Goal: Find specific page/section: Find specific page/section

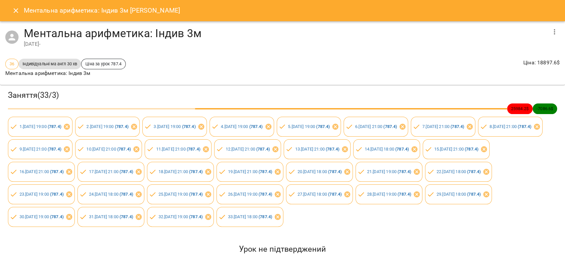
click at [18, 15] on button "Close" at bounding box center [16, 11] width 16 height 16
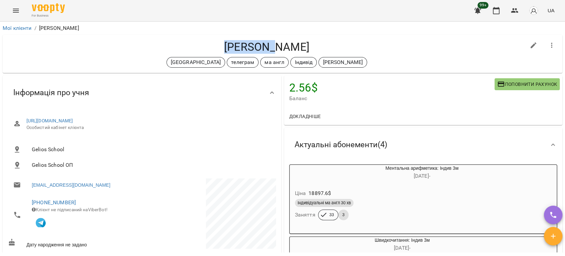
drag, startPoint x: 260, startPoint y: 49, endPoint x: 212, endPoint y: 44, distance: 48.5
click at [212, 44] on h4 "Воробчак Станіслав" at bounding box center [267, 47] width 518 height 14
copy h4 "Воробчак"
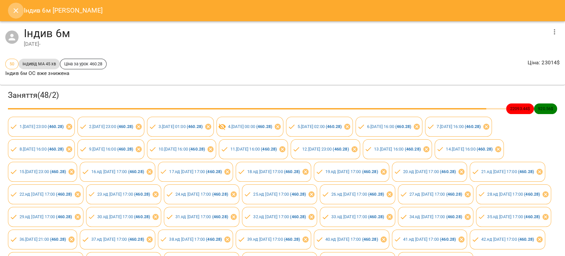
click at [13, 11] on icon "Close" at bounding box center [16, 11] width 8 height 8
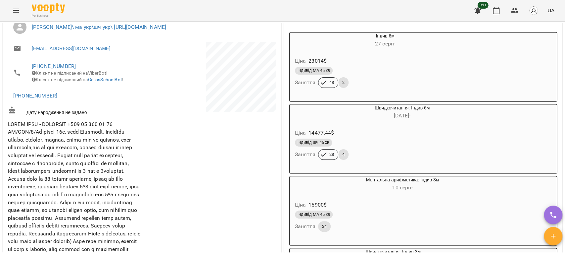
scroll to position [132, 0]
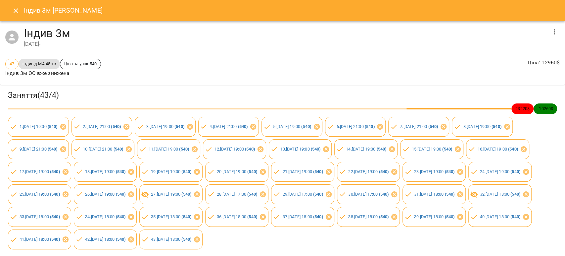
click at [14, 10] on icon "Close" at bounding box center [16, 11] width 8 height 8
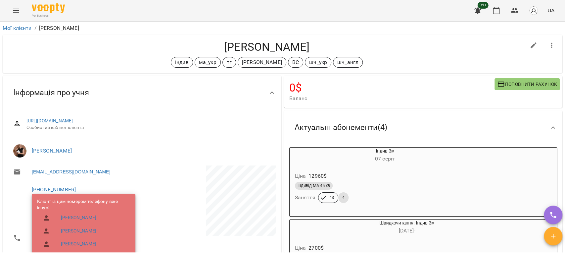
drag, startPoint x: 317, startPoint y: 46, endPoint x: 266, endPoint y: 52, distance: 51.0
click at [266, 52] on h4 "Катерина Троценко" at bounding box center [267, 47] width 518 height 14
copy h4 "Троценко"
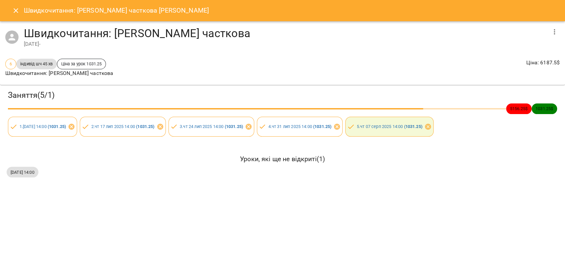
drag, startPoint x: 17, startPoint y: 8, endPoint x: 14, endPoint y: 11, distance: 4.2
click at [17, 8] on icon "Close" at bounding box center [16, 11] width 8 height 8
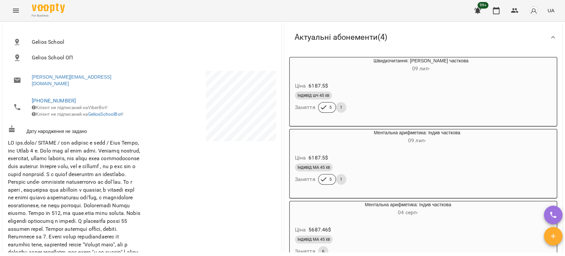
scroll to position [110, 0]
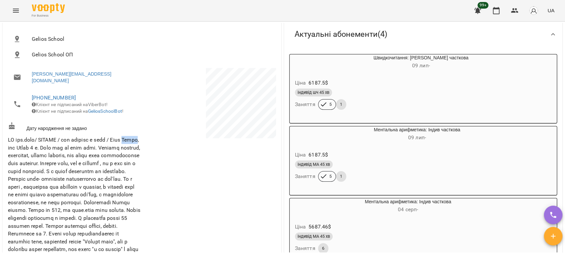
drag, startPoint x: 22, startPoint y: 147, endPoint x: 7, endPoint y: 148, distance: 14.6
copy span "Аліса"
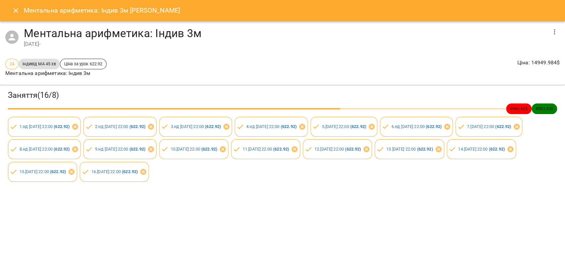
click at [13, 12] on icon "Close" at bounding box center [16, 11] width 8 height 8
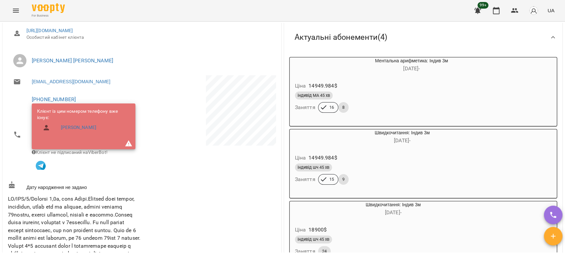
scroll to position [147, 0]
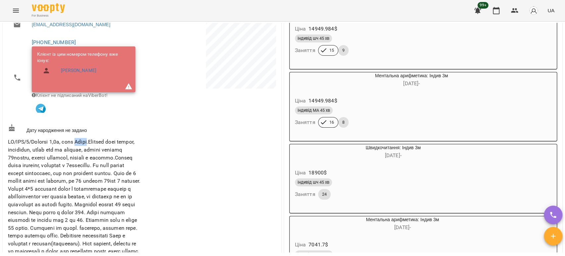
drag, startPoint x: 101, startPoint y: 145, endPoint x: 87, endPoint y: 146, distance: 13.3
click at [87, 146] on span at bounding box center [74, 219] width 132 height 163
copy span "[PERSON_NAME]"
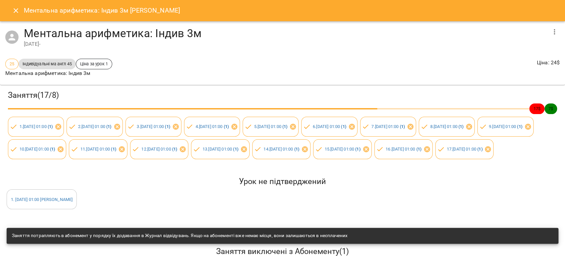
click at [16, 12] on icon "Close" at bounding box center [16, 11] width 8 height 8
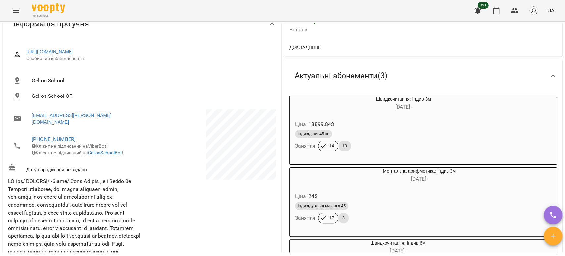
scroll to position [73, 0]
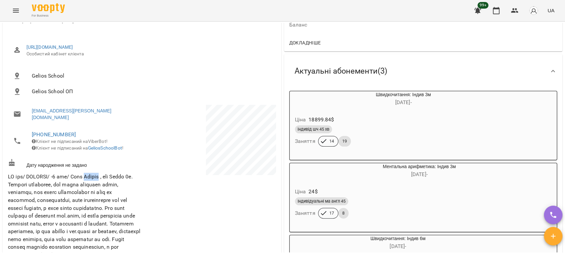
drag, startPoint x: 108, startPoint y: 176, endPoint x: 92, endPoint y: 176, distance: 15.9
copy span "Тетяна"
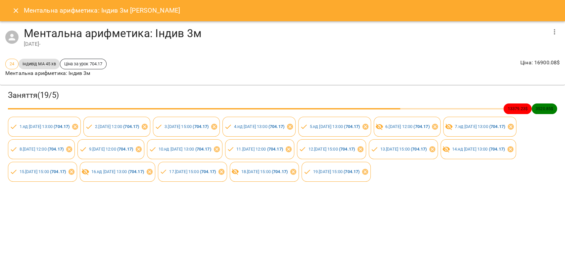
click at [12, 8] on icon "Close" at bounding box center [16, 11] width 8 height 8
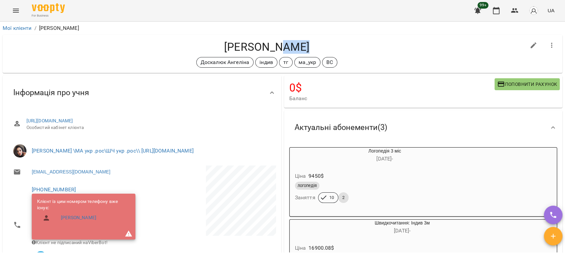
drag, startPoint x: 305, startPoint y: 47, endPoint x: 271, endPoint y: 48, distance: 34.1
click at [276, 48] on h4 "Богдан Логвін" at bounding box center [267, 47] width 518 height 14
click at [269, 48] on h4 "Богдан Логвін" at bounding box center [267, 47] width 518 height 14
drag, startPoint x: 268, startPoint y: 47, endPoint x: 301, endPoint y: 45, distance: 32.5
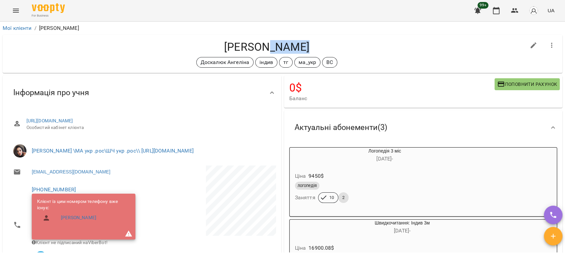
click at [301, 45] on h4 "Богдан Логвін" at bounding box center [267, 47] width 518 height 14
copy h4 "Логвін"
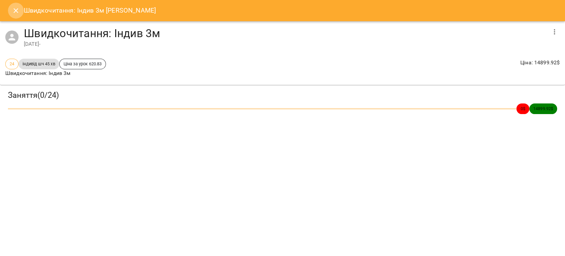
click at [14, 11] on icon "Close" at bounding box center [16, 11] width 8 height 8
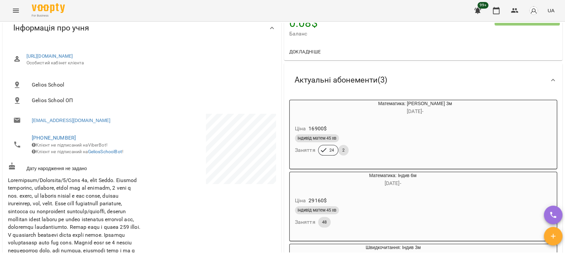
scroll to position [73, 0]
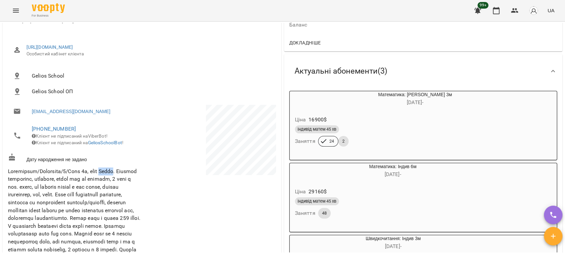
drag, startPoint x: 127, startPoint y: 174, endPoint x: 111, endPoint y: 175, distance: 15.6
click at [111, 175] on span at bounding box center [74, 218] width 132 height 100
copy span "Любов"
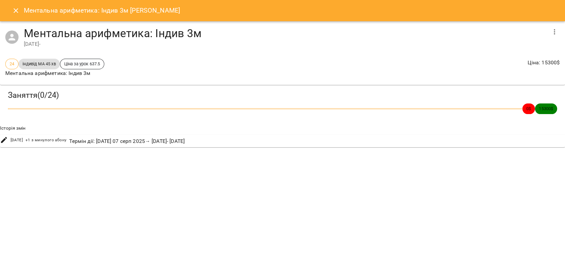
click at [17, 8] on icon "Close" at bounding box center [16, 11] width 8 height 8
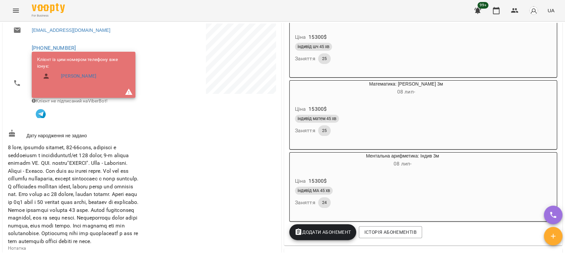
scroll to position [147, 0]
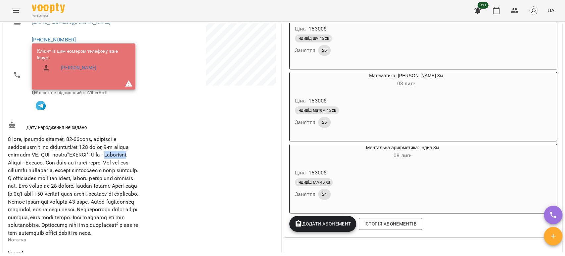
drag, startPoint x: 34, startPoint y: 166, endPoint x: 6, endPoint y: 166, distance: 27.8
click at [7, 166] on div "Нотатка" at bounding box center [74, 189] width 135 height 115
copy span "[PERSON_NAME]"
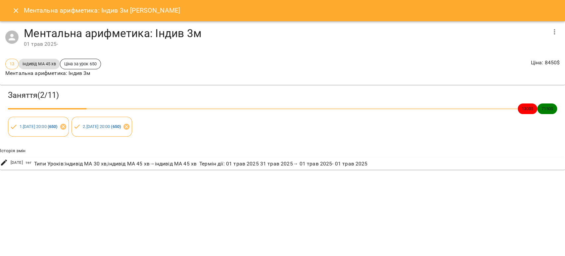
click at [16, 13] on icon "Close" at bounding box center [16, 11] width 8 height 8
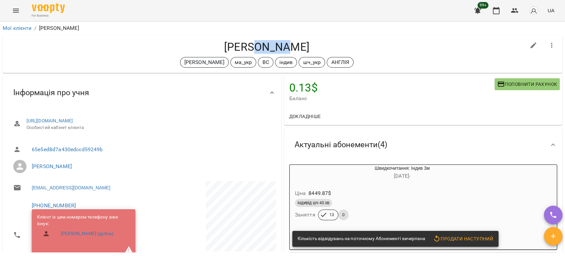
drag, startPoint x: 292, startPoint y: 48, endPoint x: 261, endPoint y: 48, distance: 31.4
click at [261, 48] on h4 "[PERSON_NAME]" at bounding box center [267, 47] width 518 height 14
copy h4 "[PERSON_NAME]"
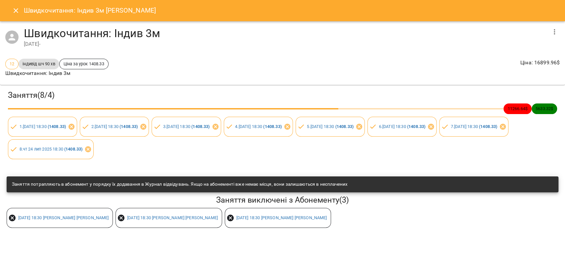
click at [18, 13] on icon "Close" at bounding box center [16, 11] width 8 height 8
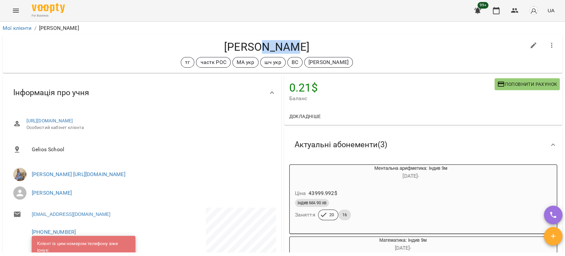
drag, startPoint x: 297, startPoint y: 47, endPoint x: 270, endPoint y: 48, distance: 26.2
click at [270, 48] on h4 "Кимач Тавік" at bounding box center [267, 47] width 518 height 14
copy h4 "Тавік"
click at [258, 45] on h4 "Кимач Тавік" at bounding box center [267, 47] width 518 height 14
drag, startPoint x: 266, startPoint y: 47, endPoint x: 230, endPoint y: 45, distance: 36.1
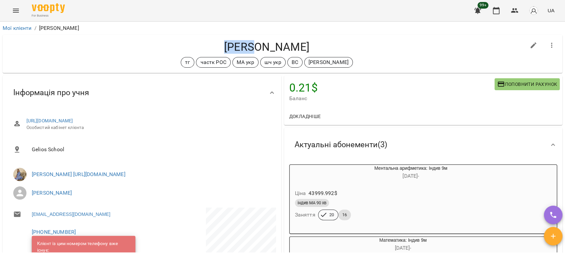
click at [230, 45] on h4 "Кимач Тавік" at bounding box center [267, 47] width 518 height 14
copy h4 "Кимач"
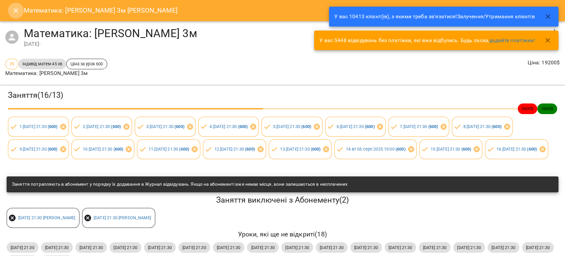
click at [18, 14] on icon "Close" at bounding box center [16, 11] width 8 height 8
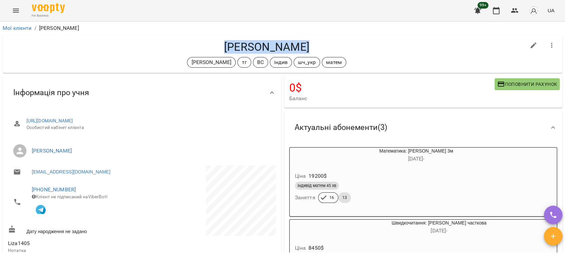
drag, startPoint x: 257, startPoint y: 47, endPoint x: 188, endPoint y: 40, distance: 69.5
click at [188, 40] on h4 "Ліза-Вікторія Константінова" at bounding box center [267, 47] width 518 height 14
copy h4 "Ліза-Вікторія"
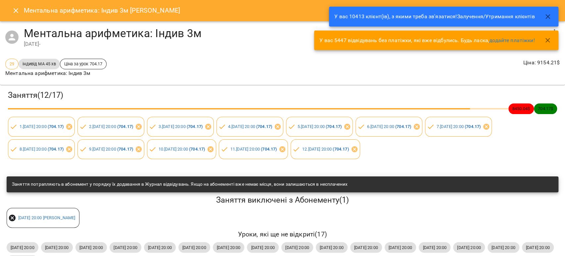
click at [15, 12] on icon "Close" at bounding box center [16, 11] width 8 height 8
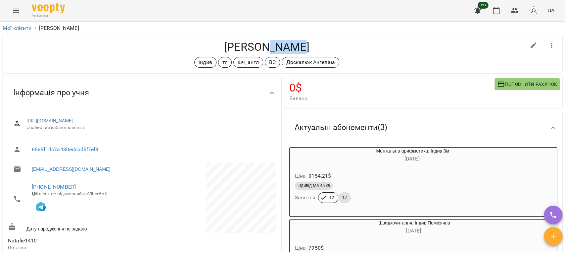
drag, startPoint x: 301, startPoint y: 47, endPoint x: 268, endPoint y: 47, distance: 32.4
click at [268, 47] on h4 "Наталі Возна" at bounding box center [267, 47] width 518 height 14
copy h4 "Возна"
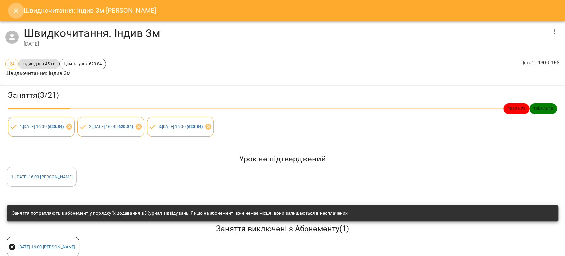
click at [15, 13] on icon "Close" at bounding box center [16, 11] width 8 height 8
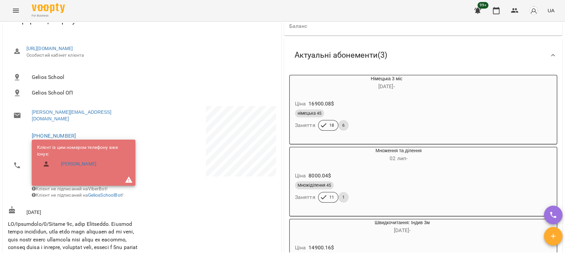
scroll to position [147, 0]
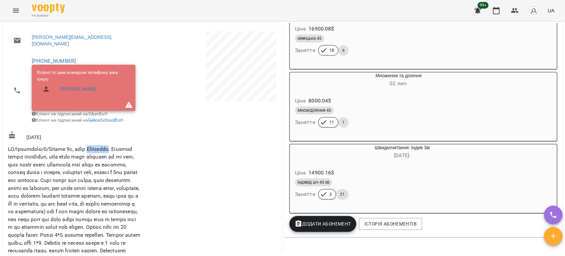
drag, startPoint x: 121, startPoint y: 151, endPoint x: 97, endPoint y: 149, distance: 24.2
click at [97, 149] on span at bounding box center [74, 204] width 132 height 116
copy span "Анастасія"
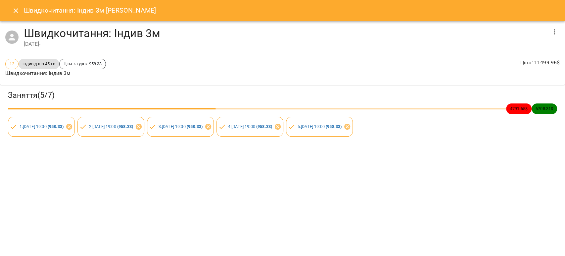
click at [15, 11] on icon "Close" at bounding box center [16, 10] width 5 height 5
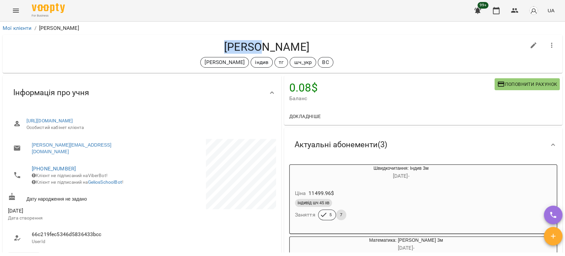
drag, startPoint x: 270, startPoint y: 48, endPoint x: 233, endPoint y: 44, distance: 37.3
click at [233, 44] on h4 "Шурова Кіра" at bounding box center [267, 47] width 518 height 14
copy h4 "Шурова"
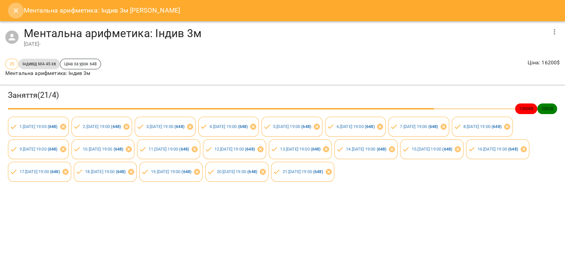
click at [15, 10] on icon "Close" at bounding box center [16, 11] width 8 height 8
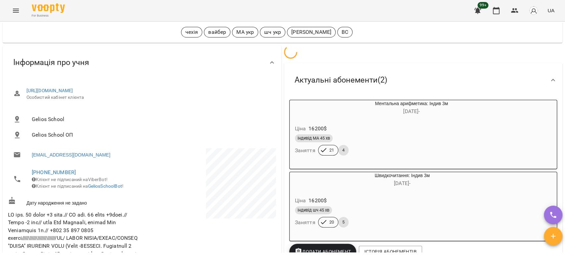
scroll to position [37, 0]
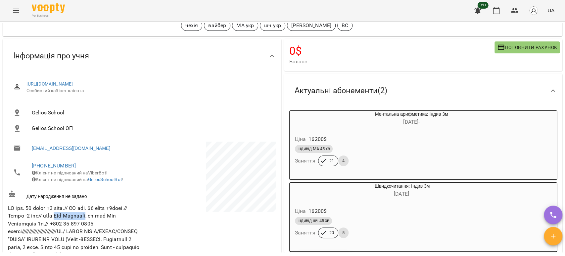
drag, startPoint x: 112, startPoint y: 221, endPoint x: 81, endPoint y: 221, distance: 30.8
copy span "Гец Світлана"
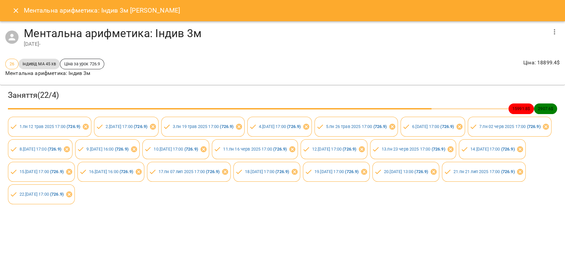
click at [20, 12] on button "Close" at bounding box center [16, 11] width 16 height 16
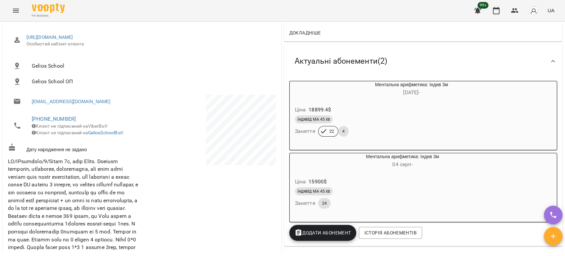
scroll to position [110, 0]
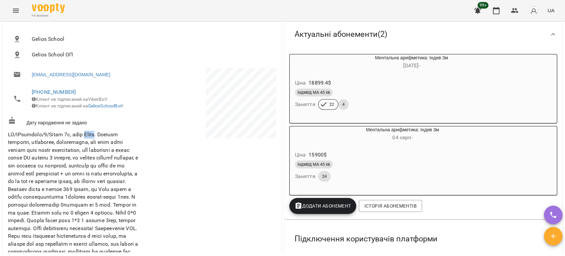
drag, startPoint x: 106, startPoint y: 140, endPoint x: 92, endPoint y: 142, distance: 14.4
click at [92, 142] on span at bounding box center [73, 196] width 130 height 131
copy span "Марія"
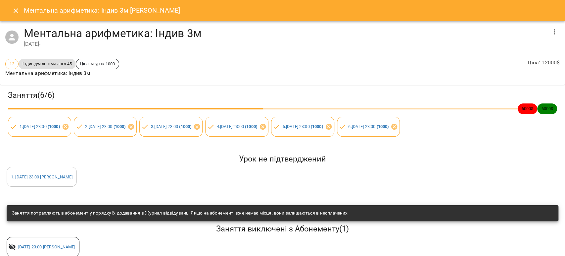
click at [14, 12] on icon "Close" at bounding box center [16, 11] width 8 height 8
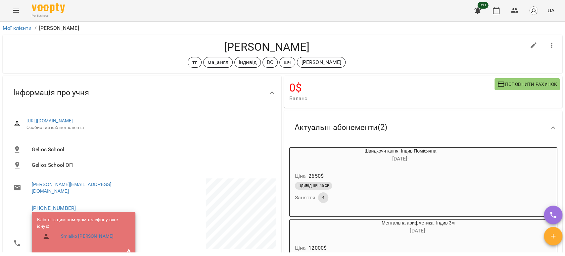
scroll to position [147, 0]
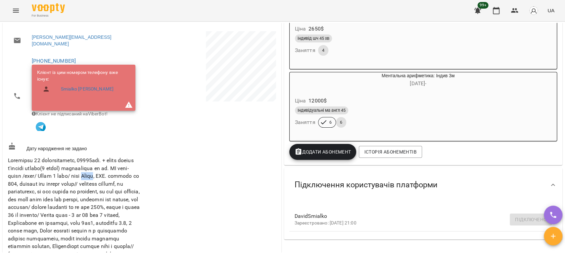
drag, startPoint x: 127, startPoint y: 172, endPoint x: 115, endPoint y: 174, distance: 12.6
click at [115, 174] on span at bounding box center [74, 226] width 132 height 139
copy span "Ольга"
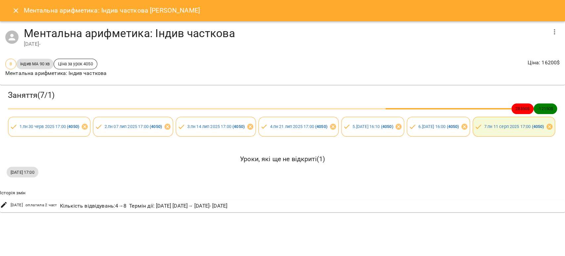
click at [16, 9] on icon "Close" at bounding box center [16, 11] width 8 height 8
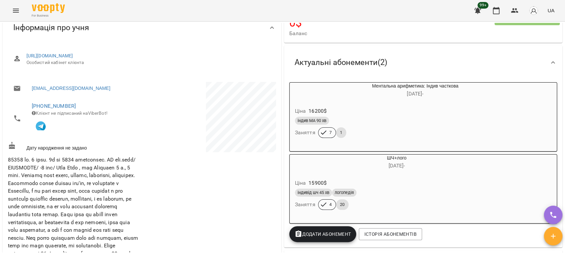
scroll to position [73, 0]
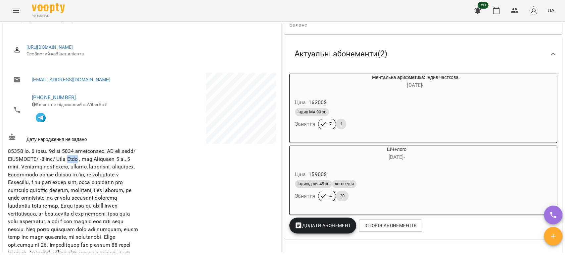
drag, startPoint x: 114, startPoint y: 162, endPoint x: 103, endPoint y: 163, distance: 11.7
click at [103, 163] on span at bounding box center [74, 260] width 132 height 225
copy span "[PERSON_NAME]"
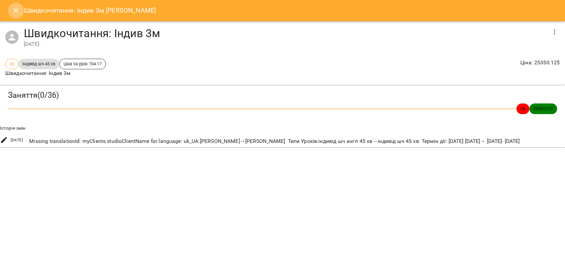
click at [18, 15] on button "Close" at bounding box center [16, 11] width 16 height 16
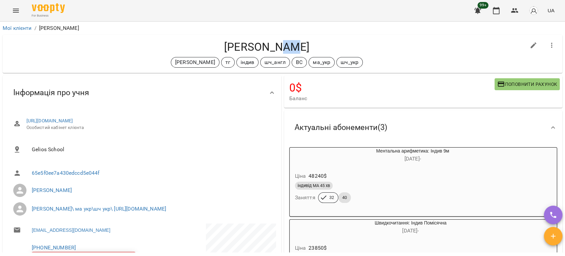
drag, startPoint x: 295, startPoint y: 50, endPoint x: 274, endPoint y: 51, distance: 20.6
click at [276, 51] on h4 "Аліса Білан" at bounding box center [267, 47] width 518 height 14
drag, startPoint x: 265, startPoint y: 51, endPoint x: 266, endPoint y: 46, distance: 5.0
click at [266, 46] on h4 "Аліса Білан" at bounding box center [267, 47] width 518 height 14
drag, startPoint x: 269, startPoint y: 46, endPoint x: 297, endPoint y: 46, distance: 27.8
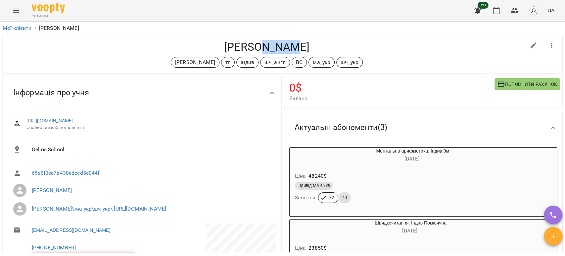
click at [297, 46] on h4 "Аліса Білан" at bounding box center [267, 47] width 518 height 14
copy h4 "Білан"
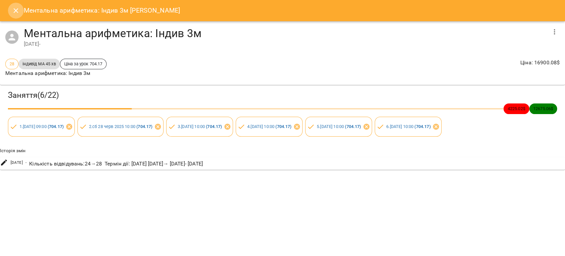
click at [15, 8] on icon "Close" at bounding box center [16, 11] width 8 height 8
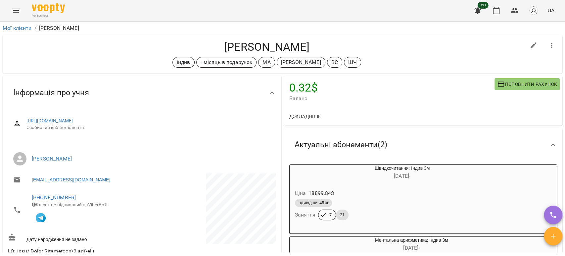
drag, startPoint x: 311, startPoint y: 48, endPoint x: 252, endPoint y: 47, distance: 58.6
click at [256, 48] on h4 "Аліса Герасимчук" at bounding box center [267, 47] width 518 height 14
drag, startPoint x: 250, startPoint y: 45, endPoint x: 310, endPoint y: 44, distance: 60.2
click at [310, 44] on h4 "Аліса Герасимчук" at bounding box center [267, 47] width 518 height 14
copy h4 "Герасимчук"
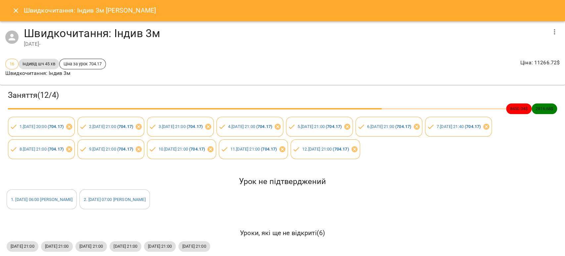
click at [12, 9] on icon "Close" at bounding box center [16, 11] width 8 height 8
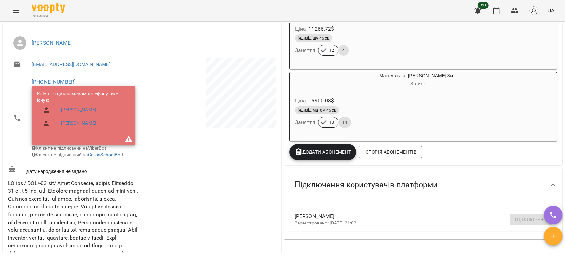
scroll to position [184, 0]
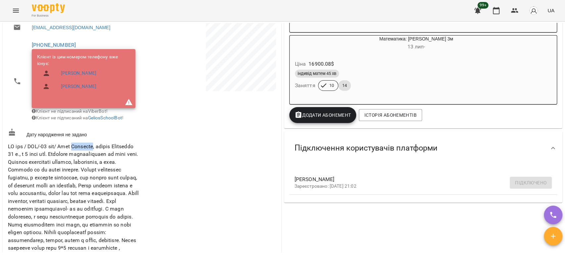
drag, startPoint x: 102, startPoint y: 152, endPoint x: 82, endPoint y: 153, distance: 20.2
click at [82, 153] on span at bounding box center [74, 259] width 132 height 233
copy span "[PERSON_NAME]"
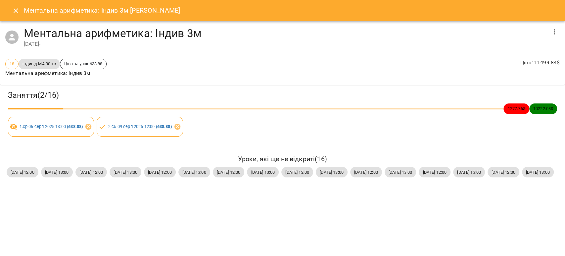
click at [9, 13] on button "Close" at bounding box center [16, 11] width 16 height 16
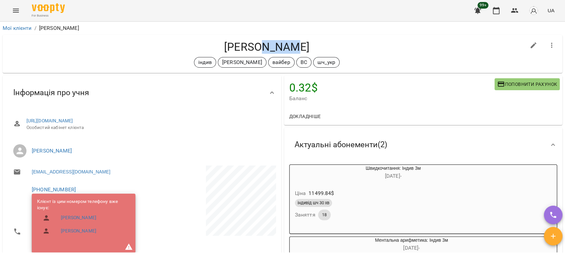
drag, startPoint x: 298, startPoint y: 47, endPoint x: 267, endPoint y: 45, distance: 30.2
click at [267, 45] on h4 "[PERSON_NAME]" at bounding box center [267, 47] width 518 height 14
copy h4 "[PERSON_NAME]"
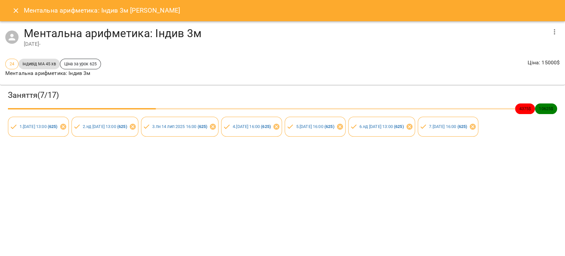
click at [18, 9] on icon "Close" at bounding box center [16, 11] width 8 height 8
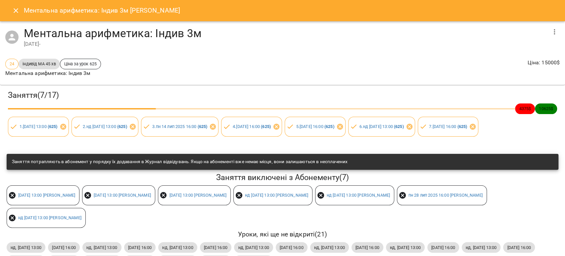
click at [12, 8] on icon "Close" at bounding box center [16, 11] width 8 height 8
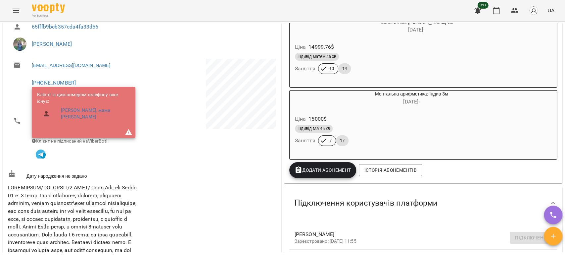
scroll to position [147, 0]
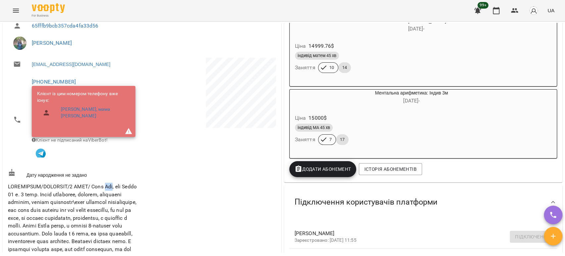
drag, startPoint x: 120, startPoint y: 185, endPoint x: 111, endPoint y: 184, distance: 9.0
copy span "[PERSON_NAME]"
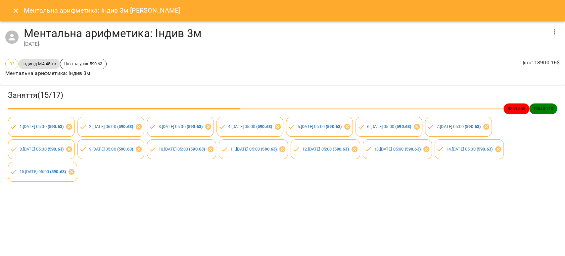
click at [16, 12] on icon "Close" at bounding box center [16, 11] width 8 height 8
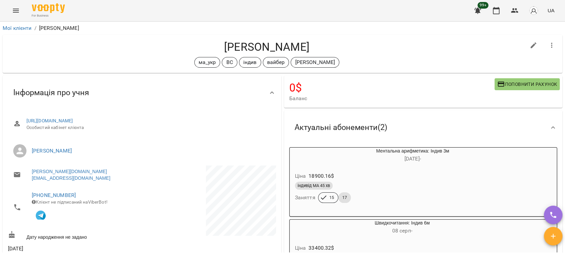
drag, startPoint x: 309, startPoint y: 49, endPoint x: 258, endPoint y: 44, distance: 51.9
click at [258, 44] on h4 "Артем Радченко" at bounding box center [267, 47] width 518 height 14
copy h4 "Радченко"
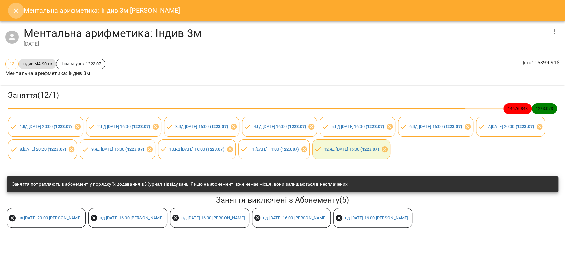
click at [13, 11] on icon "Close" at bounding box center [16, 11] width 8 height 8
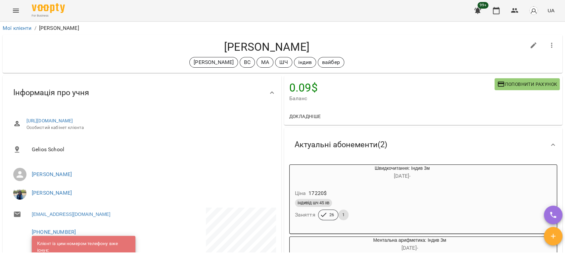
drag, startPoint x: 313, startPoint y: 48, endPoint x: 262, endPoint y: 47, distance: 51.3
click at [262, 47] on h4 "Аурелія Кретелла" at bounding box center [267, 47] width 518 height 14
copy h4 "Кретелла"
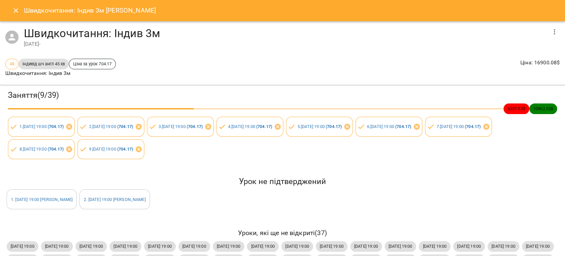
click at [14, 7] on icon "Close" at bounding box center [16, 11] width 8 height 8
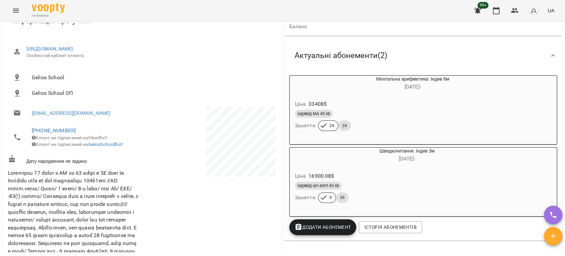
scroll to position [73, 0]
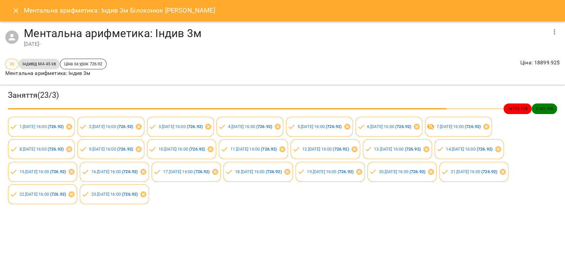
click at [12, 11] on icon "Close" at bounding box center [16, 11] width 8 height 8
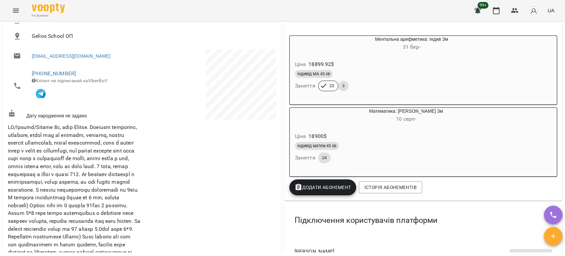
scroll to position [132, 0]
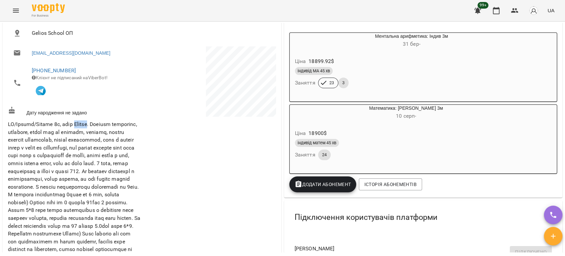
drag, startPoint x: 96, startPoint y: 126, endPoint x: 79, endPoint y: 128, distance: 17.0
click at [79, 128] on span at bounding box center [74, 194] width 132 height 147
copy span "Оксана"
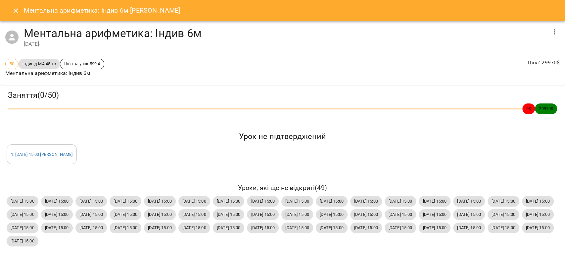
click at [18, 13] on icon "Close" at bounding box center [16, 11] width 8 height 8
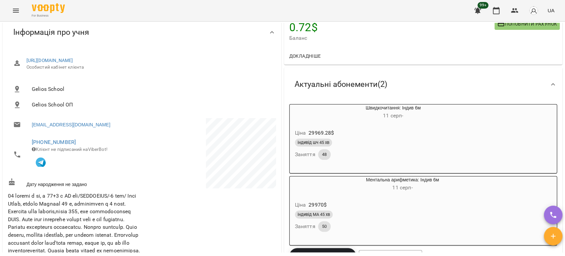
scroll to position [147, 0]
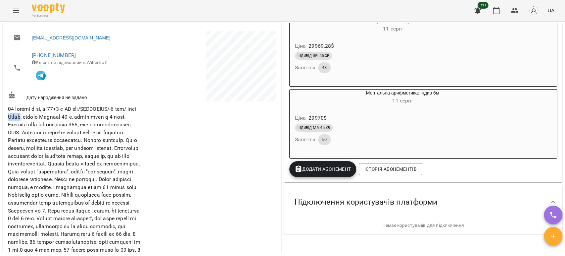
drag, startPoint x: 37, startPoint y: 120, endPoint x: 25, endPoint y: 120, distance: 12.2
click at [25, 120] on span at bounding box center [74, 199] width 132 height 186
copy span "Ольга"
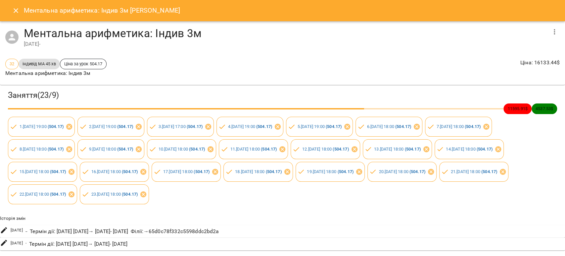
click at [16, 11] on icon "Close" at bounding box center [16, 10] width 5 height 5
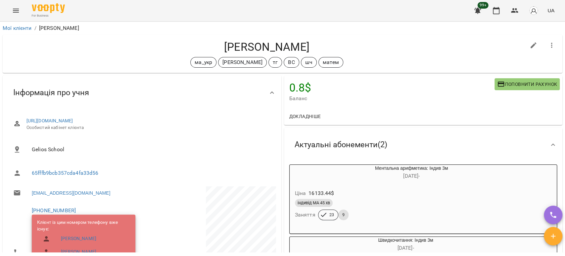
drag, startPoint x: 310, startPoint y: 48, endPoint x: 273, endPoint y: 48, distance: 37.1
click at [273, 48] on h4 "[PERSON_NAME]" at bounding box center [267, 47] width 518 height 14
copy h4 "[PERSON_NAME]"
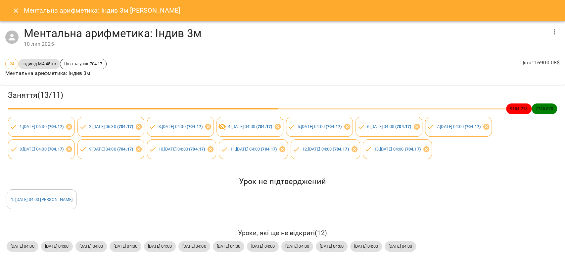
click at [15, 8] on icon "Close" at bounding box center [16, 11] width 8 height 8
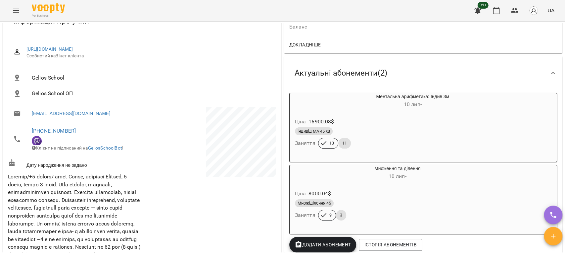
scroll to position [73, 0]
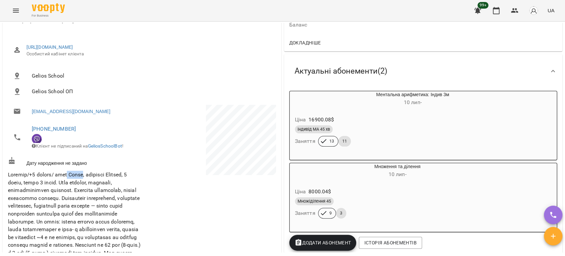
drag, startPoint x: 87, startPoint y: 177, endPoint x: 72, endPoint y: 178, distance: 15.9
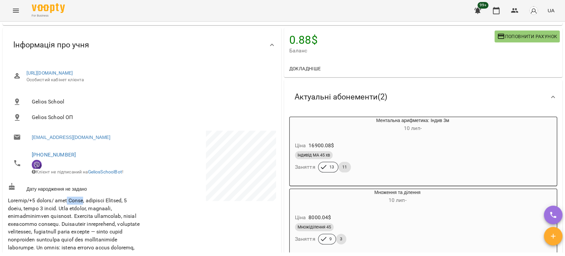
scroll to position [37, 0]
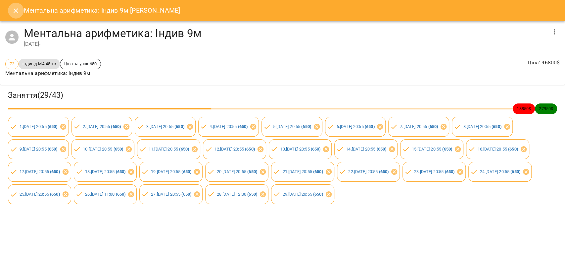
click at [16, 11] on icon "Close" at bounding box center [16, 10] width 5 height 5
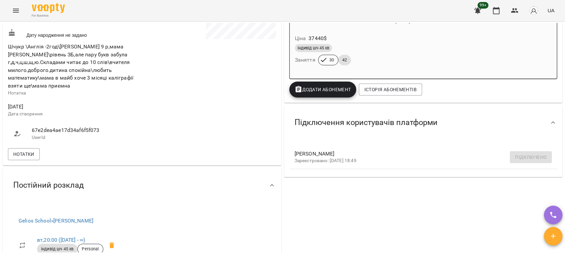
scroll to position [172, 0]
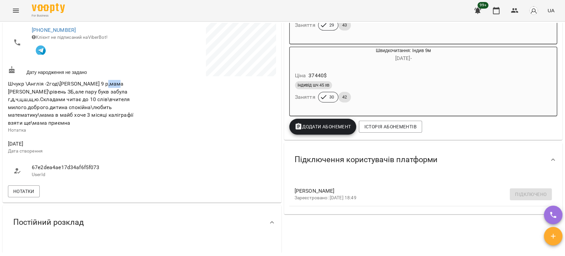
drag, startPoint x: 117, startPoint y: 88, endPoint x: 106, endPoint y: 87, distance: 11.3
click at [106, 87] on span "Шчукр \Англія -2год\Варвара 9 р,мама Анна\рівень ЗБ,але пару букв забула г,д,ч,…" at bounding box center [70, 102] width 125 height 45
copy span "Анна"
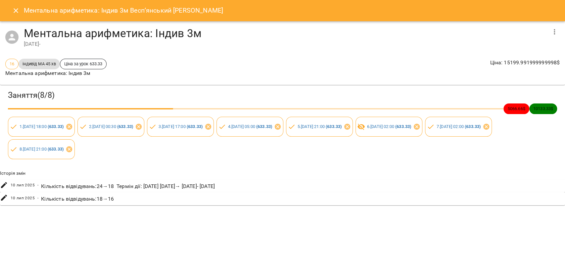
click at [13, 11] on icon "Close" at bounding box center [16, 11] width 8 height 8
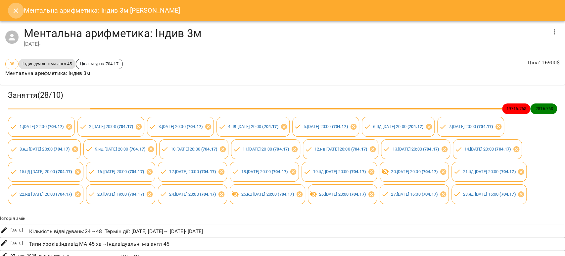
click at [18, 13] on icon "Close" at bounding box center [16, 11] width 8 height 8
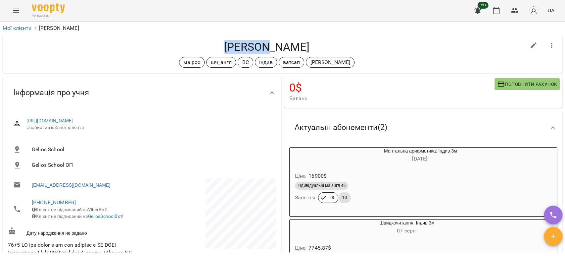
drag, startPoint x: 264, startPoint y: 49, endPoint x: 220, endPoint y: 46, distance: 43.5
click at [220, 46] on h4 "Видайко Соломія" at bounding box center [267, 47] width 518 height 14
copy h4 "Видайко"
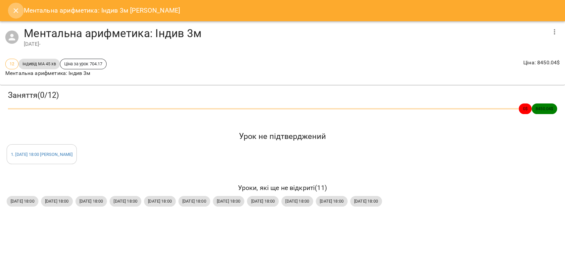
click at [18, 12] on icon "Close" at bounding box center [16, 11] width 8 height 8
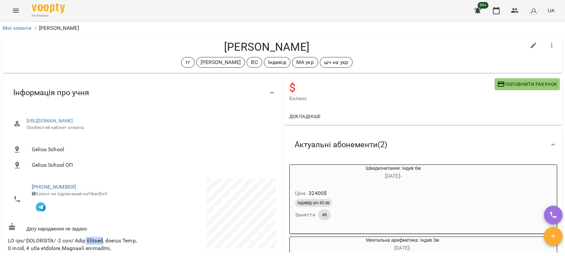
drag, startPoint x: 117, startPoint y: 243, endPoint x: 96, endPoint y: 243, distance: 21.2
copy span "Наталья"
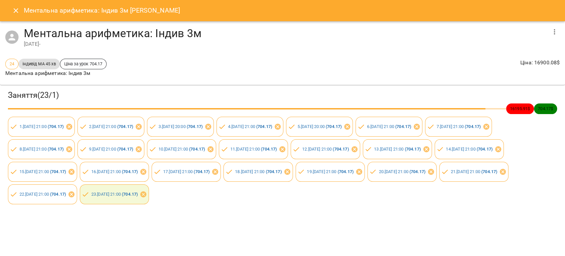
click at [14, 13] on icon "Close" at bounding box center [16, 11] width 8 height 8
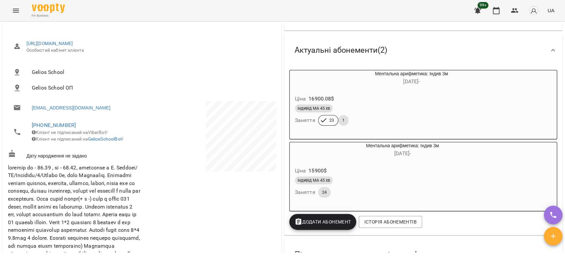
scroll to position [147, 0]
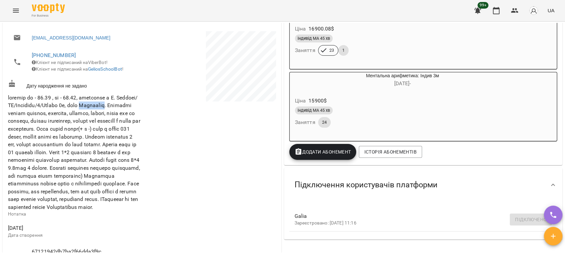
drag, startPoint x: 34, startPoint y: 117, endPoint x: 6, endPoint y: 118, distance: 27.5
click at [7, 118] on div "Нотатка" at bounding box center [74, 155] width 135 height 130
copy span "Валентина"
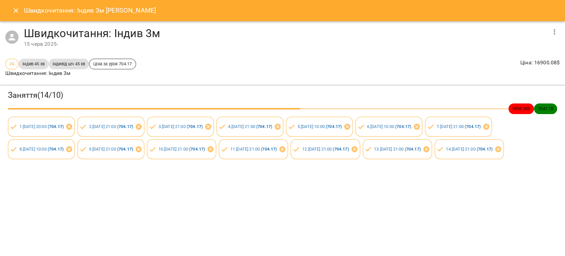
click at [17, 11] on icon "Close" at bounding box center [16, 11] width 8 height 8
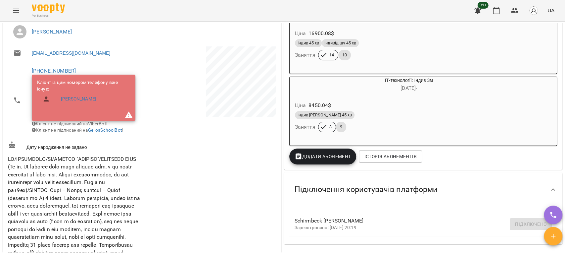
scroll to position [147, 0]
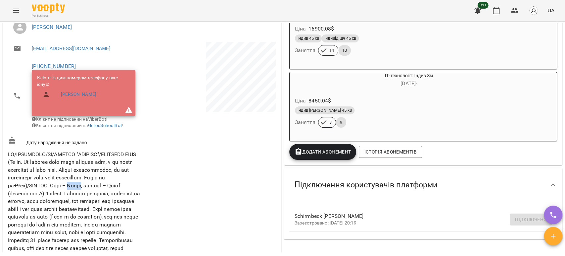
drag, startPoint x: 21, startPoint y: 198, endPoint x: 7, endPoint y: 198, distance: 13.9
click at [7, 198] on div "Нотатка" at bounding box center [74, 251] width 135 height 208
copy span "Ірина"
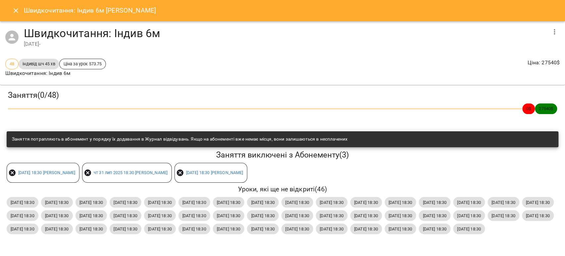
click at [10, 11] on button "Close" at bounding box center [16, 11] width 16 height 16
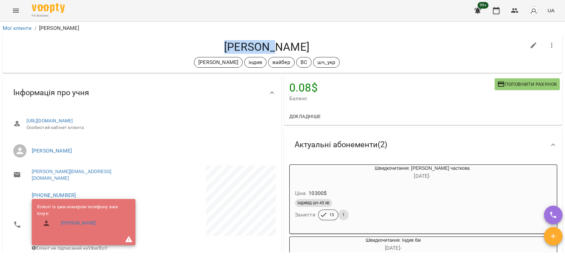
drag, startPoint x: 269, startPoint y: 48, endPoint x: 222, endPoint y: 46, distance: 47.1
click at [222, 46] on h4 "[PERSON_NAME]" at bounding box center [267, 47] width 518 height 14
copy h4 "[PERSON_NAME]"
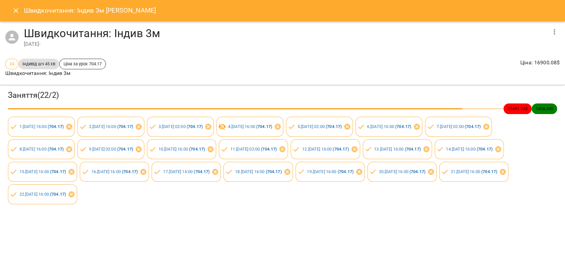
click at [13, 10] on icon "Close" at bounding box center [16, 11] width 8 height 8
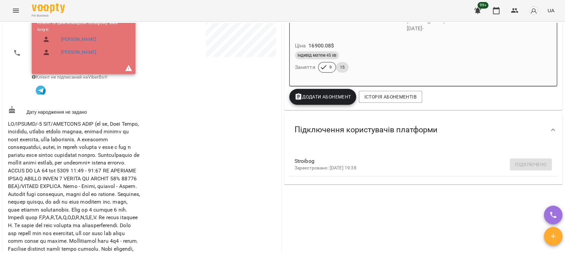
scroll to position [205, 0]
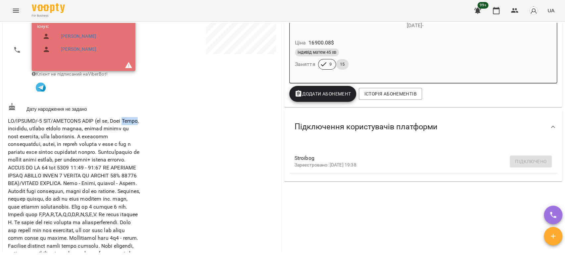
drag, startPoint x: 23, startPoint y: 132, endPoint x: 9, endPoint y: 131, distance: 13.9
click at [9, 131] on span at bounding box center [74, 195] width 132 height 155
copy span "Павло"
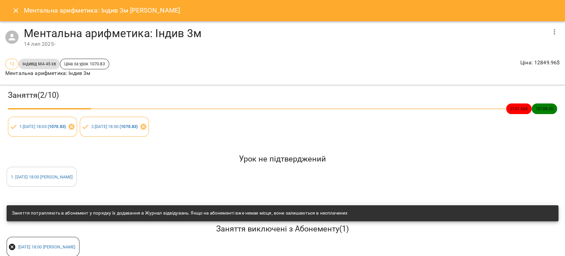
click at [14, 14] on icon "Close" at bounding box center [16, 11] width 8 height 8
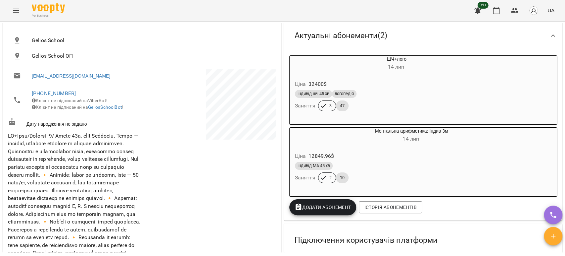
scroll to position [110, 0]
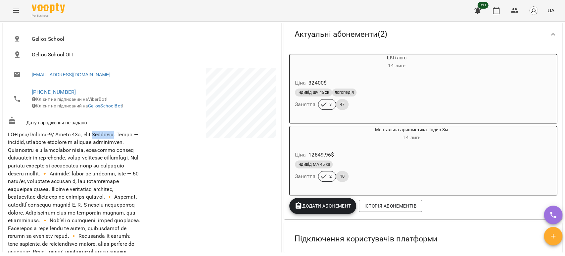
drag, startPoint x: 125, startPoint y: 138, endPoint x: 103, endPoint y: 140, distance: 23.0
click at [103, 140] on span at bounding box center [74, 212] width 133 height 163
copy span "Катерина"
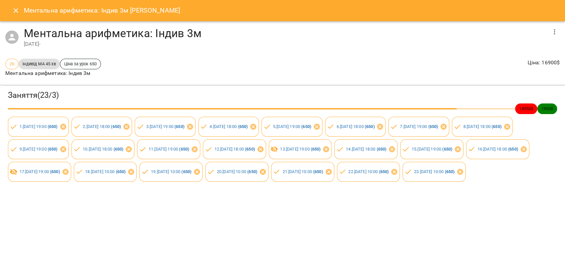
click at [18, 7] on icon "Close" at bounding box center [16, 11] width 8 height 8
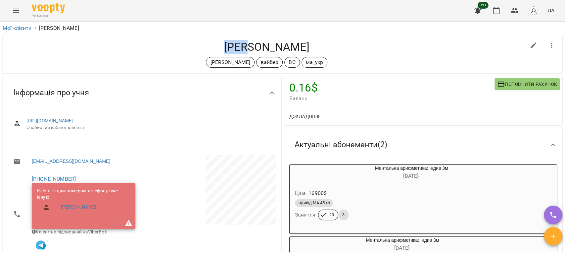
drag, startPoint x: 251, startPoint y: 50, endPoint x: 226, endPoint y: 47, distance: 25.6
click at [226, 47] on h4 "[PERSON_NAME]" at bounding box center [267, 47] width 518 height 14
copy h4 "Діаш"
click at [15, 26] on link "Мої клієнти" at bounding box center [17, 28] width 29 height 6
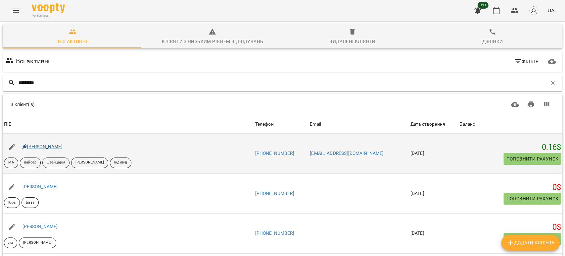
type input "*********"
click at [59, 146] on link "Агата Мединська" at bounding box center [43, 146] width 40 height 5
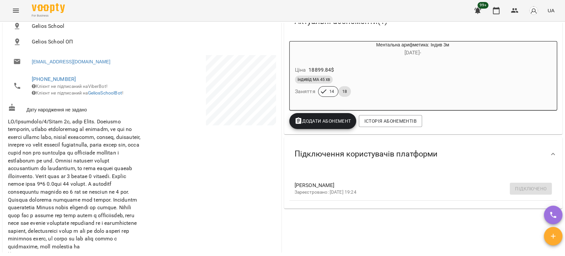
scroll to position [110, 0]
